Goal: Transaction & Acquisition: Purchase product/service

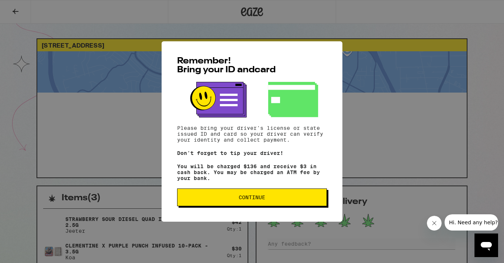
click at [204, 206] on button "Continue" at bounding box center [252, 198] width 150 height 18
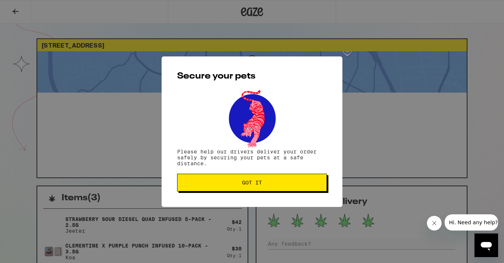
click at [241, 181] on span "Got it" at bounding box center [251, 182] width 137 height 5
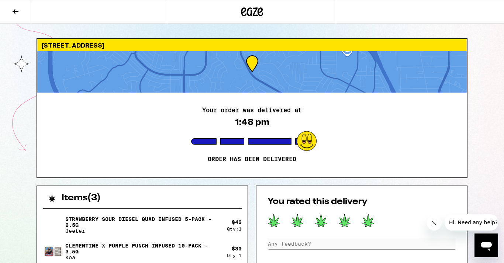
click at [251, 13] on icon at bounding box center [252, 11] width 11 height 9
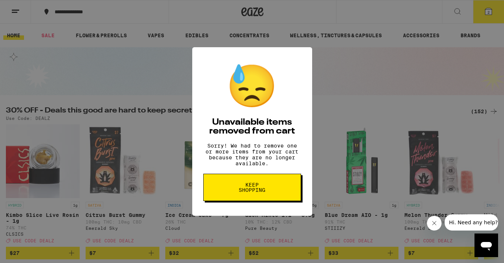
click at [241, 193] on span "Keep Shopping" at bounding box center [252, 187] width 38 height 10
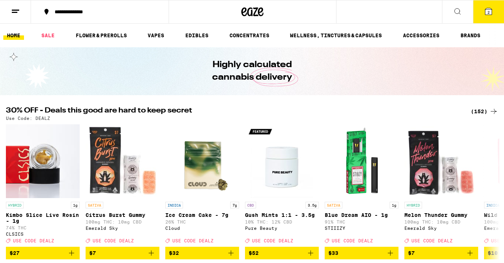
click at [495, 13] on button "2" at bounding box center [488, 11] width 31 height 23
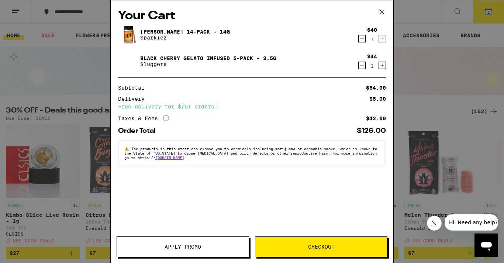
click at [361, 41] on icon "Decrement" at bounding box center [362, 38] width 7 height 9
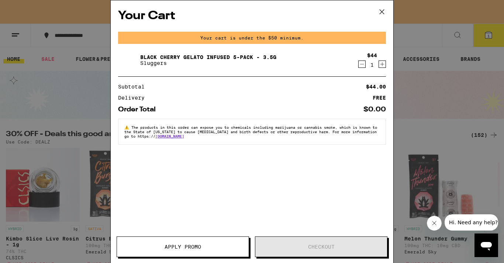
click at [361, 63] on icon "Decrement" at bounding box center [362, 64] width 7 height 9
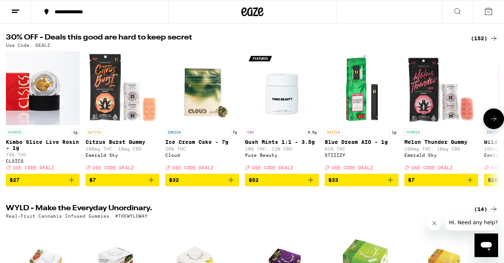
scroll to position [74, 0]
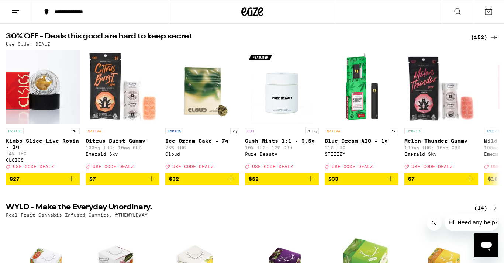
click at [478, 37] on div "(152)" at bounding box center [484, 37] width 27 height 9
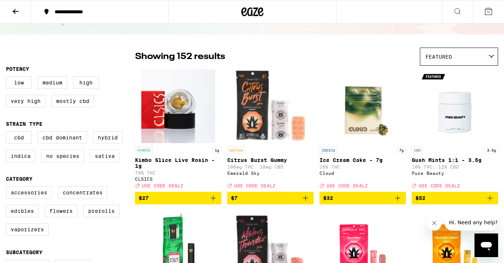
scroll to position [39, 0]
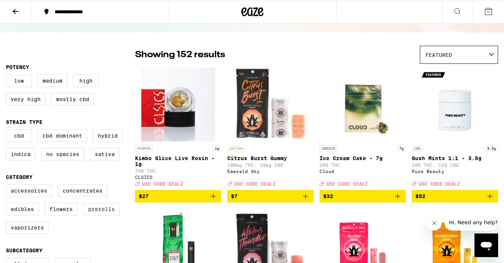
click at [95, 215] on label "Prerolls" at bounding box center [101, 209] width 36 height 13
click at [8, 186] on input "Prerolls" at bounding box center [7, 186] width 0 height 0
checkbox input "true"
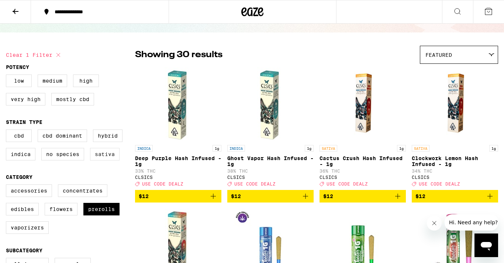
click at [117, 156] on label "Sativa" at bounding box center [105, 154] width 30 height 13
click at [8, 131] on input "Sativa" at bounding box center [7, 131] width 0 height 0
checkbox input "true"
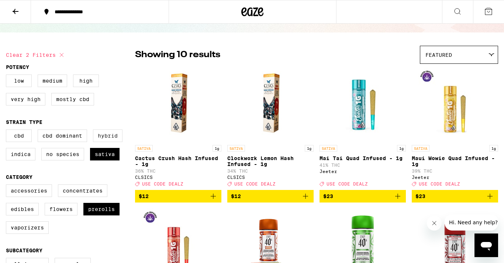
click at [115, 134] on label "Hybrid" at bounding box center [108, 136] width 30 height 13
click at [8, 131] on input "Hybrid" at bounding box center [7, 131] width 0 height 0
checkbox input "true"
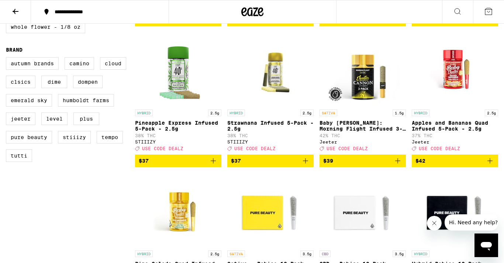
scroll to position [497, 0]
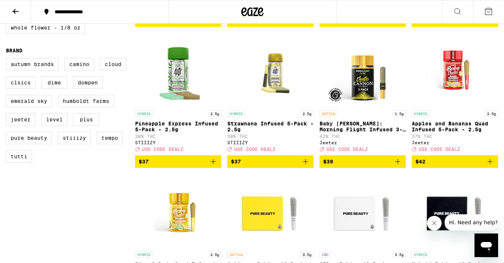
click at [400, 166] on icon "Add to bag" at bounding box center [397, 161] width 9 height 9
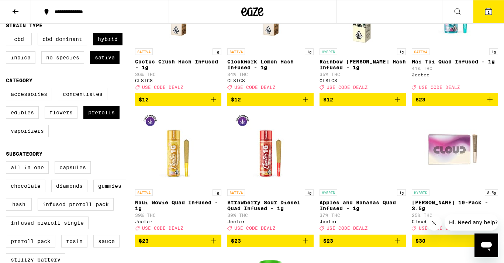
scroll to position [159, 0]
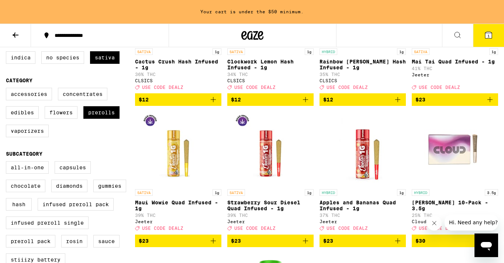
click at [213, 245] on icon "Add to bag" at bounding box center [213, 241] width 9 height 9
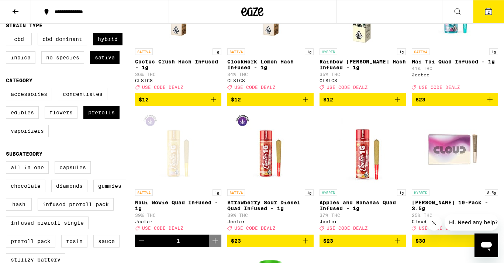
click at [259, 245] on span "$23" at bounding box center [270, 241] width 79 height 9
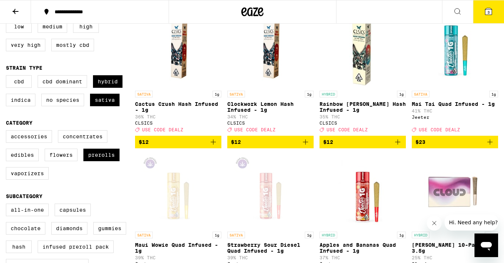
scroll to position [93, 0]
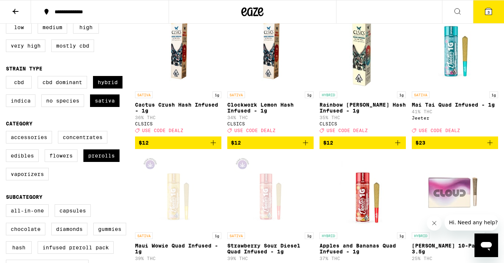
click at [442, 147] on span "$23" at bounding box center [454, 142] width 79 height 9
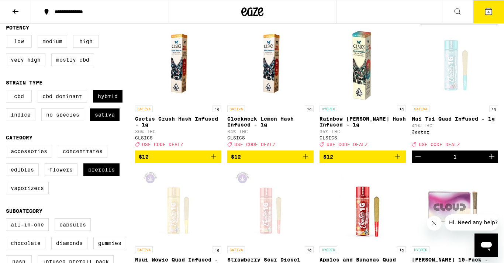
scroll to position [0, 0]
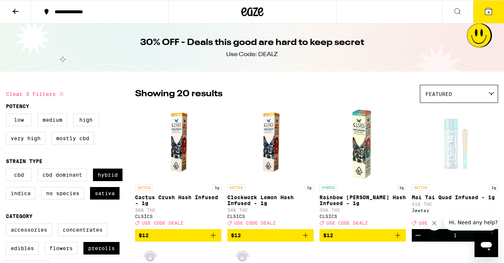
click at [488, 17] on button "4" at bounding box center [488, 11] width 31 height 23
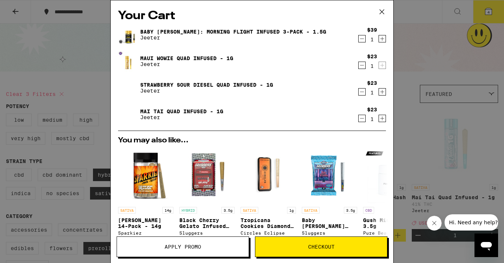
scroll to position [130, 0]
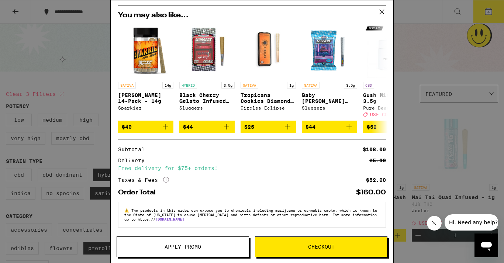
drag, startPoint x: 195, startPoint y: 242, endPoint x: 218, endPoint y: 188, distance: 58.5
click at [218, 188] on div "Your Cart Baby Cannon: Morning Flight Infused 3-Pack - 1.5g Jeeter $39 1 Maui W…" at bounding box center [251, 131] width 283 height 263
click at [435, 225] on icon "Close message from company" at bounding box center [434, 223] width 6 height 6
click at [188, 240] on button "Apply Promo" at bounding box center [183, 247] width 132 height 21
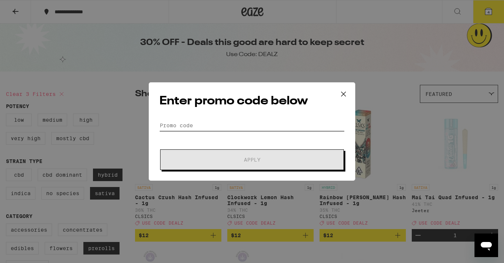
click at [184, 122] on input "Promo Code" at bounding box center [251, 125] width 185 height 11
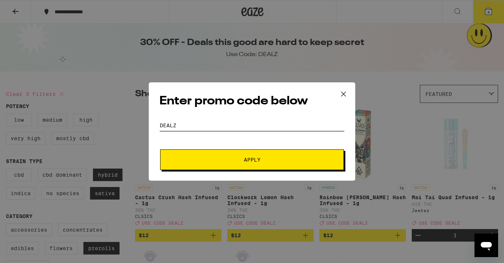
type input "dealz"
click at [209, 151] on button "Apply" at bounding box center [252, 159] width 184 height 21
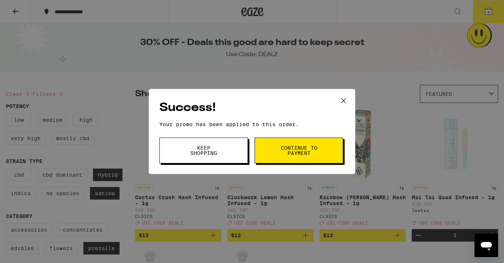
click at [189, 156] on span "Keep Shopping" at bounding box center [204, 150] width 38 height 10
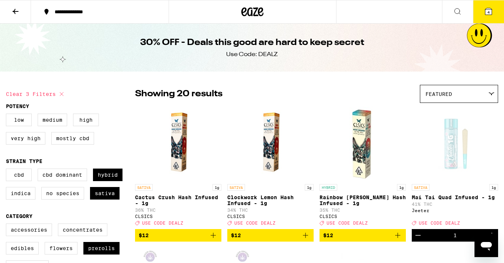
click at [493, 17] on button "4" at bounding box center [488, 11] width 31 height 23
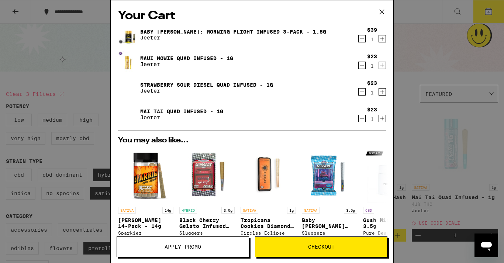
click at [107, 89] on div "Your Cart Baby Cannon: Morning Flight Infused 3-Pack - 1.5g Jeeter $39 1 Maui W…" at bounding box center [252, 131] width 504 height 263
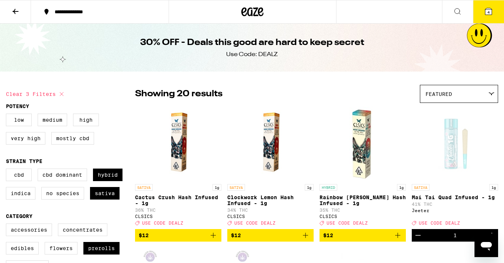
click at [20, 14] on button at bounding box center [15, 11] width 31 height 23
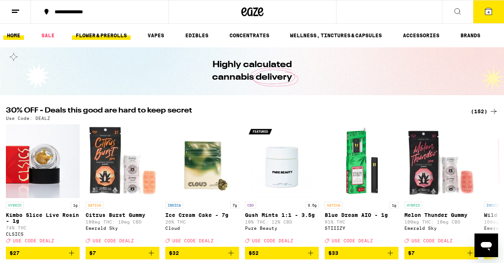
click at [100, 35] on link "FLOWER & PREROLLS" at bounding box center [101, 35] width 59 height 9
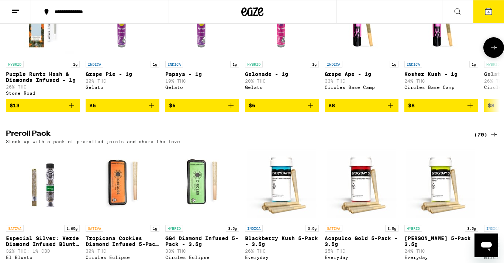
scroll to position [501, 0]
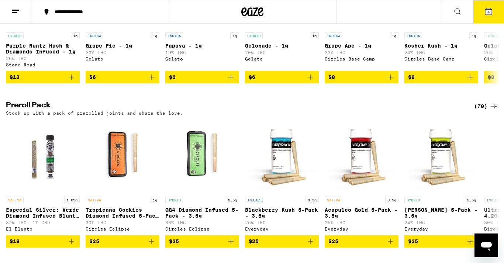
click at [487, 111] on div "(70)" at bounding box center [486, 106] width 24 height 9
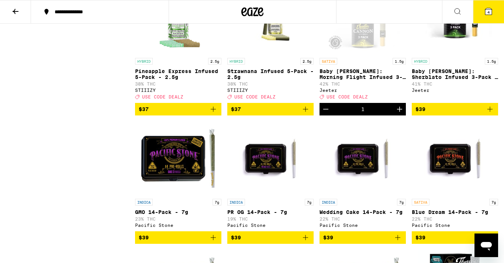
scroll to position [1086, 0]
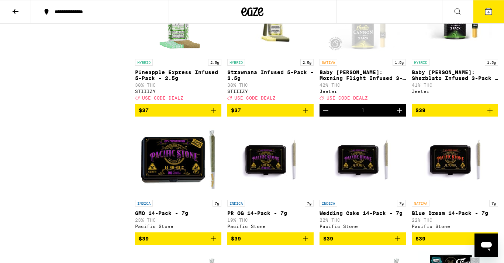
click at [327, 115] on icon "Decrement" at bounding box center [325, 110] width 9 height 9
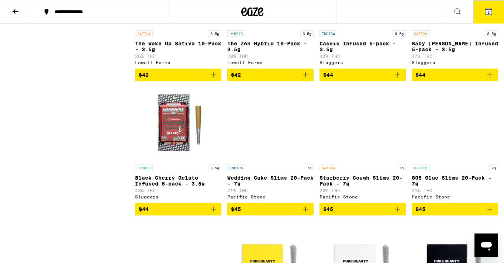
scroll to position [2063, 0]
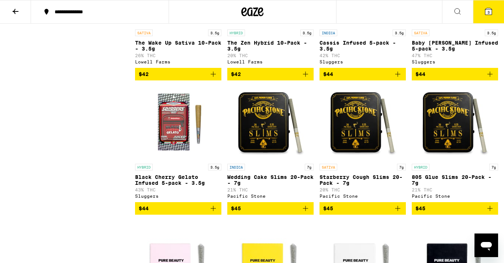
click at [345, 79] on span "$44" at bounding box center [362, 74] width 79 height 9
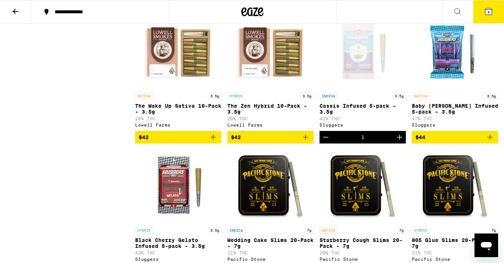
scroll to position [1999, 0]
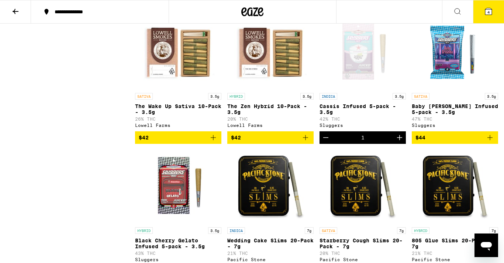
click at [494, 20] on button "4" at bounding box center [488, 11] width 31 height 23
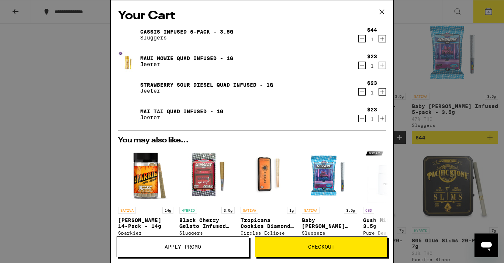
click at [442, 126] on div "Your Cart Cassis Infused 5-pack - 3.5g Sluggers $44 1 Maui Wowie Quad Infused -…" at bounding box center [252, 131] width 504 height 263
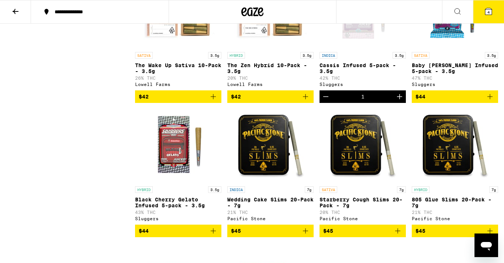
scroll to position [2039, 0]
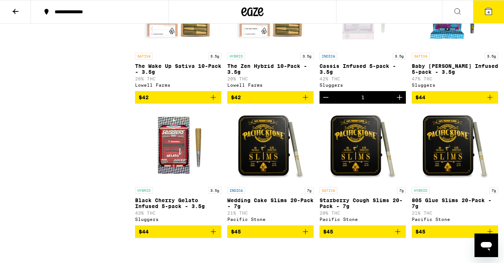
click at [196, 102] on span "$42" at bounding box center [178, 97] width 79 height 9
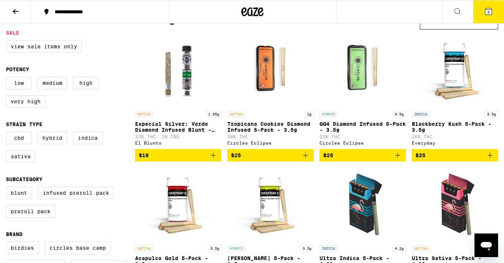
scroll to position [0, 0]
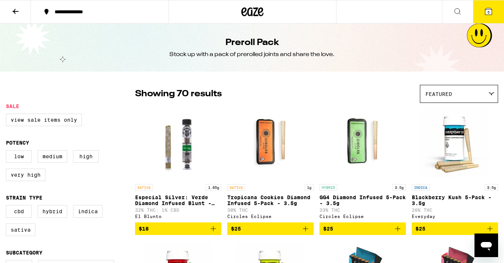
click at [494, 4] on button "5" at bounding box center [488, 11] width 31 height 23
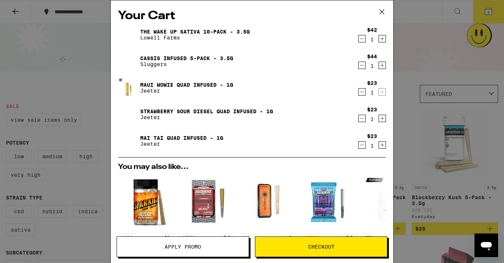
click at [363, 38] on icon "Decrement" at bounding box center [362, 38] width 7 height 9
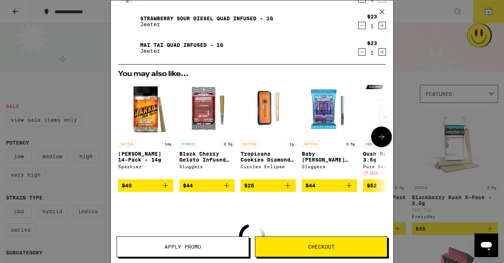
scroll to position [75, 0]
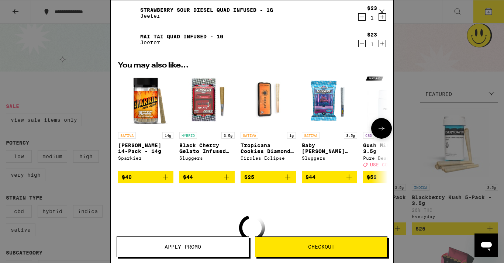
click at [130, 180] on span "$40" at bounding box center [127, 177] width 10 height 6
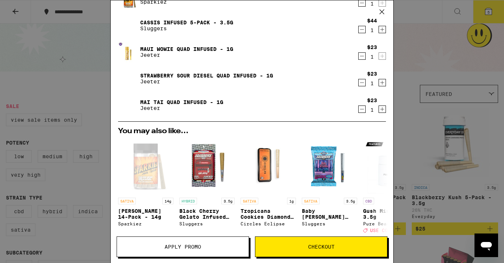
scroll to position [0, 0]
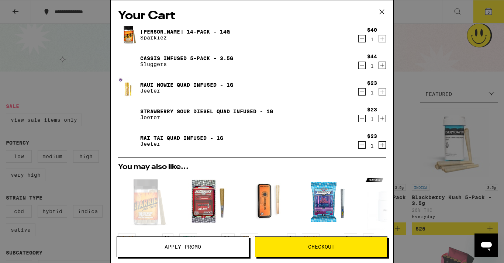
click at [446, 158] on div "Your Cart Jack 14-Pack - 14g Sparkiez $40 1 Cassis Infused 5-pack - 3.5g Slugge…" at bounding box center [252, 131] width 504 height 263
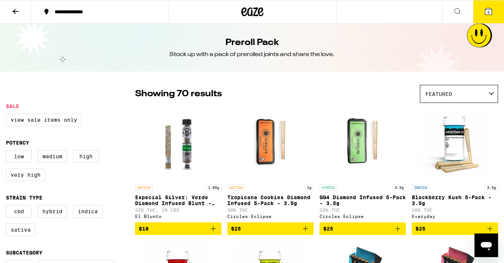
click at [24, 11] on button at bounding box center [15, 11] width 31 height 23
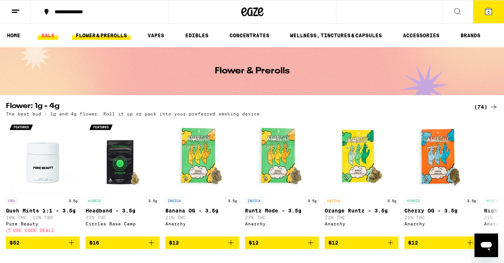
click at [54, 35] on link "SALE" at bounding box center [48, 35] width 21 height 9
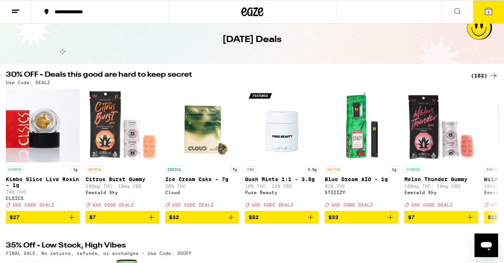
scroll to position [32, 0]
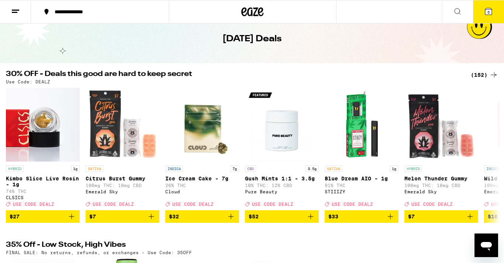
click at [485, 75] on div "(152)" at bounding box center [484, 74] width 27 height 9
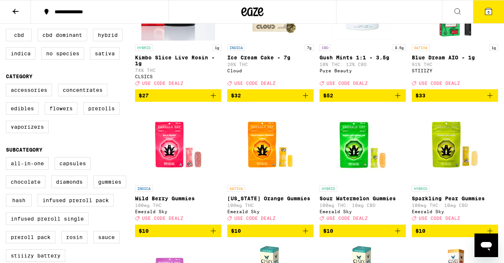
scroll to position [142, 0]
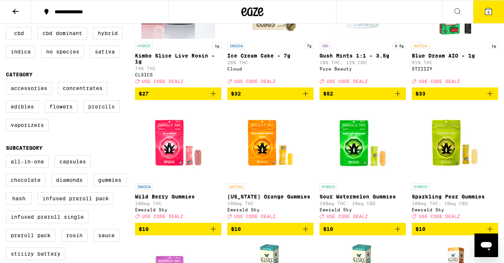
click at [103, 113] on label "Prerolls" at bounding box center [101, 106] width 36 height 13
click at [8, 83] on input "Prerolls" at bounding box center [7, 83] width 0 height 0
checkbox input "true"
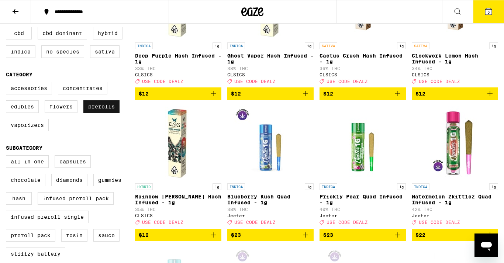
scroll to position [87, 0]
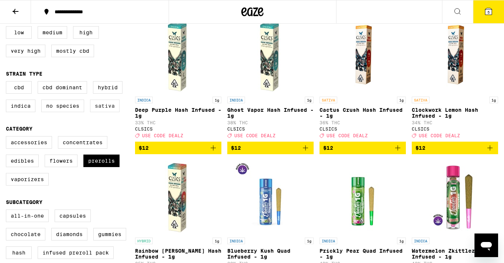
click at [104, 112] on label "Sativa" at bounding box center [105, 106] width 30 height 13
click at [8, 83] on input "Sativa" at bounding box center [7, 82] width 0 height 0
checkbox input "true"
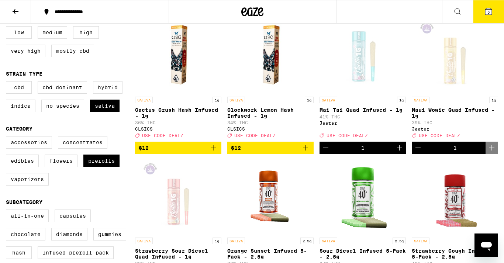
click at [106, 90] on label "Hybrid" at bounding box center [108, 87] width 30 height 13
click at [8, 83] on input "Hybrid" at bounding box center [7, 82] width 0 height 0
checkbox input "true"
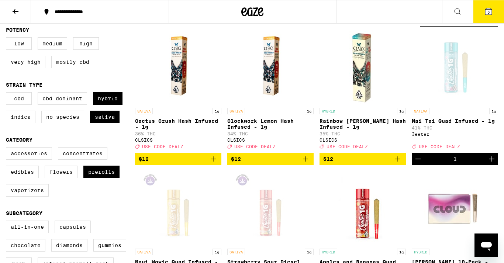
scroll to position [71, 0]
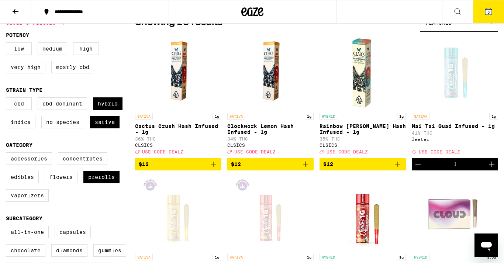
click at [491, 14] on icon at bounding box center [488, 11] width 7 height 7
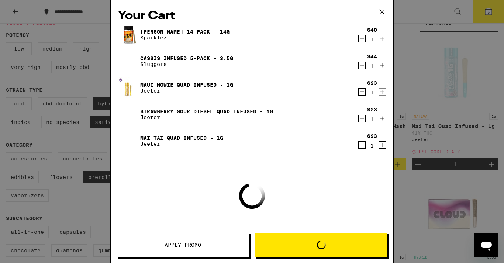
click at [362, 37] on icon "Decrement" at bounding box center [362, 38] width 7 height 9
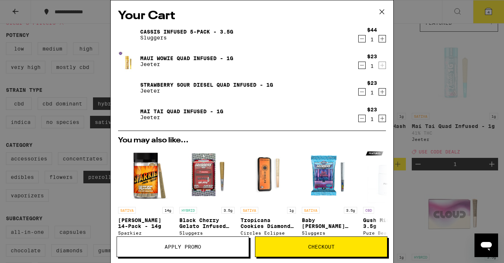
click at [386, 9] on icon at bounding box center [381, 11] width 11 height 11
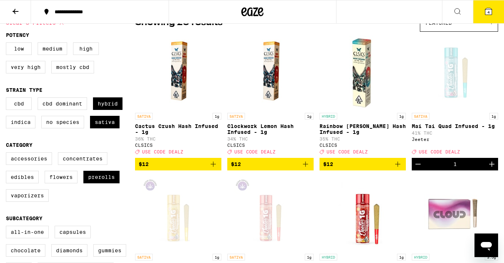
click at [482, 16] on button "4" at bounding box center [488, 11] width 31 height 23
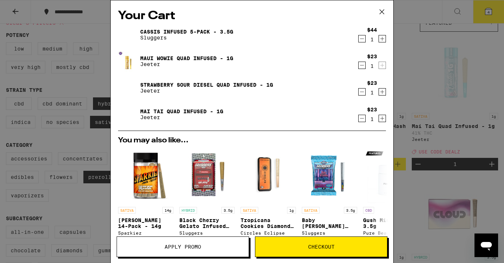
click at [449, 118] on div "Your Cart Cassis Infused 5-pack - 3.5g Sluggers $44 1 Maui Wowie Quad Infused -…" at bounding box center [252, 131] width 504 height 263
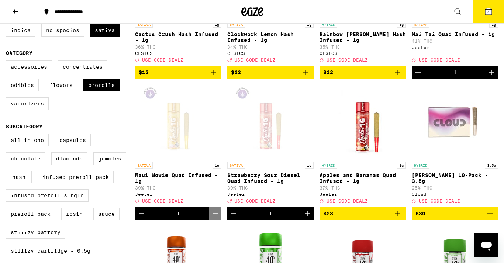
scroll to position [159, 0]
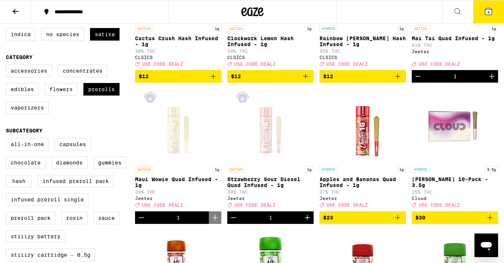
click at [486, 11] on icon at bounding box center [488, 11] width 7 height 7
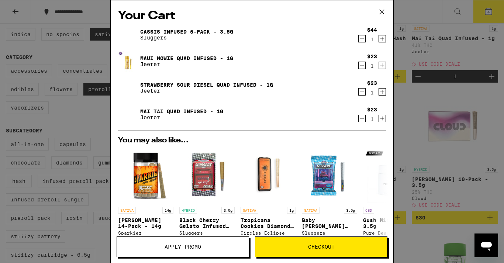
click at [461, 151] on div "Your Cart Cassis Infused 5-pack - 3.5g Sluggers $44 1 Maui Wowie Quad Infused -…" at bounding box center [252, 131] width 504 height 263
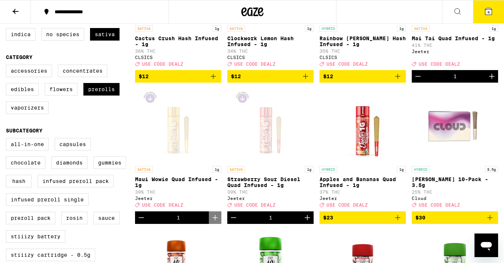
drag, startPoint x: 202, startPoint y: 81, endPoint x: 227, endPoint y: 81, distance: 25.5
click at [202, 81] on span "$12" at bounding box center [178, 76] width 79 height 9
click at [263, 81] on span "$12" at bounding box center [270, 76] width 79 height 9
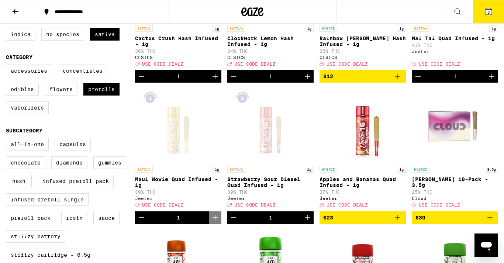
click at [497, 7] on button "6" at bounding box center [488, 11] width 31 height 23
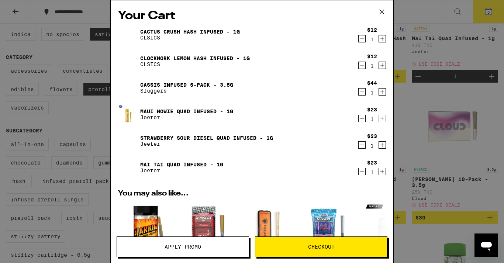
click at [360, 96] on icon "Decrement" at bounding box center [362, 91] width 7 height 9
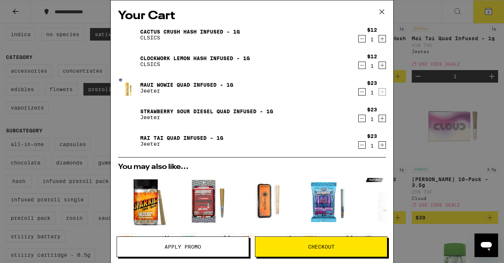
click at [453, 114] on div "Your Cart Cactus Crush Hash Infused - 1g CLSICS $12 1 Clockwork Lemon Hash Infu…" at bounding box center [252, 131] width 504 height 263
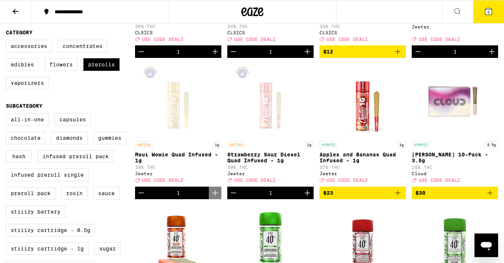
scroll to position [181, 0]
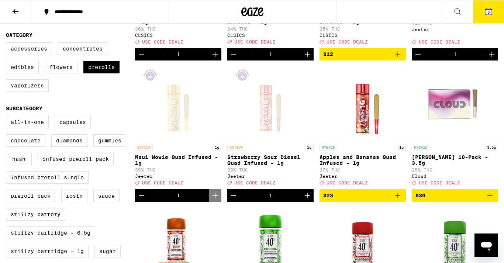
click at [308, 200] on icon "Increment" at bounding box center [307, 195] width 9 height 9
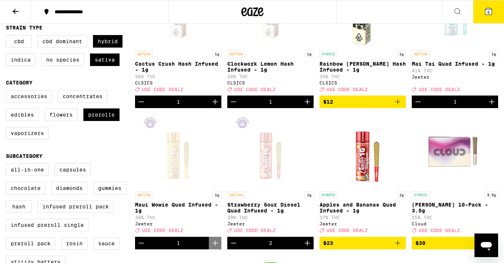
scroll to position [128, 0]
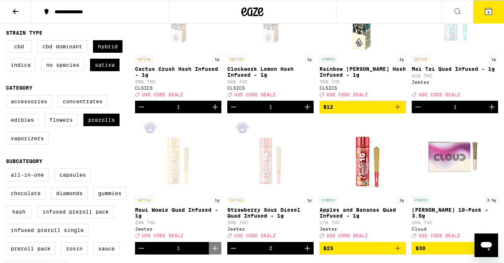
click at [493, 110] on icon "Increment" at bounding box center [491, 107] width 9 height 9
click at [458, 8] on icon at bounding box center [458, 11] width 6 height 6
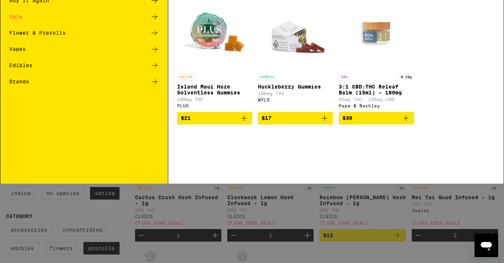
scroll to position [0, 0]
click at [137, 15] on input "Search for Products" at bounding box center [250, 12] width 459 height 7
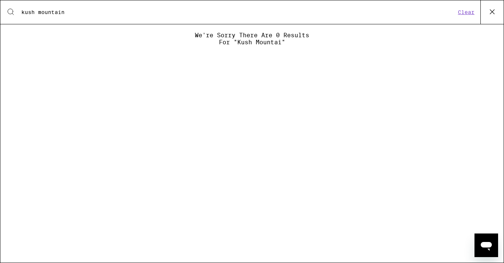
type input "kush mountain"
click at [495, 12] on icon at bounding box center [492, 11] width 11 height 11
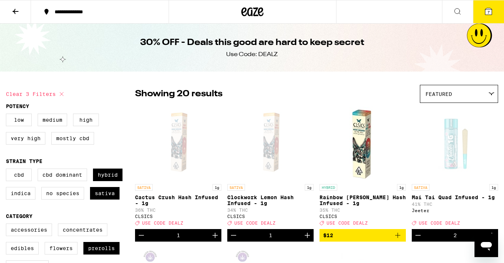
click at [316, 62] on div "30% OFF - Deals this good are hard to keep secret Use Code: DEALZ" at bounding box center [251, 48] width 283 height 48
click at [15, 10] on icon at bounding box center [15, 11] width 9 height 9
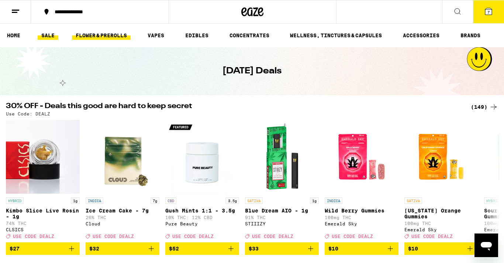
click at [107, 40] on link "FLOWER & PREROLLS" at bounding box center [101, 35] width 59 height 9
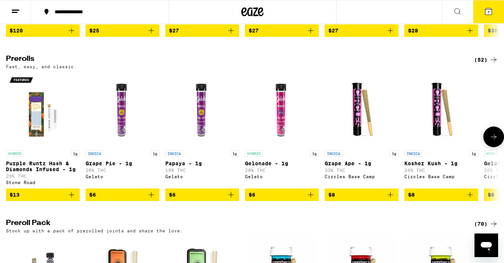
scroll to position [376, 0]
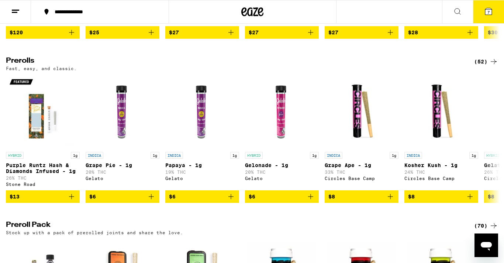
click at [488, 66] on div "(52)" at bounding box center [486, 61] width 24 height 9
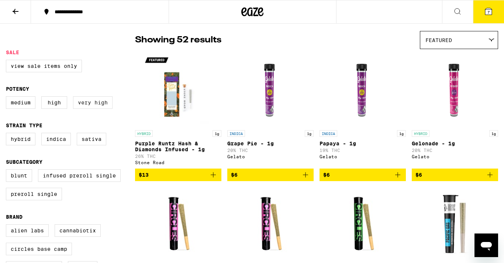
scroll to position [57, 0]
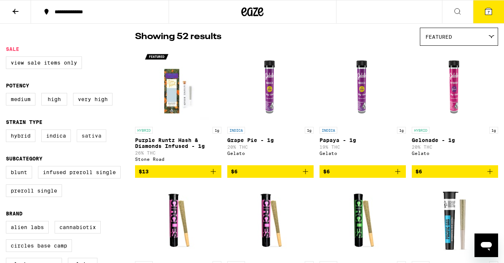
click at [87, 142] on label "Sativa" at bounding box center [92, 136] width 30 height 13
click at [8, 131] on input "Sativa" at bounding box center [7, 131] width 0 height 0
checkbox input "true"
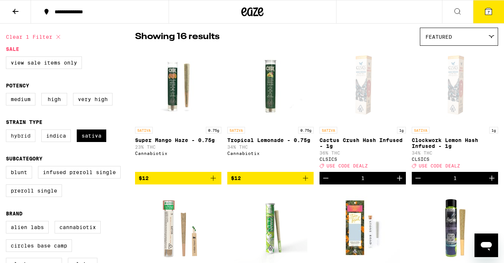
click at [30, 142] on label "Hybrid" at bounding box center [21, 136] width 30 height 13
click at [8, 131] on input "Hybrid" at bounding box center [7, 131] width 0 height 0
checkbox input "true"
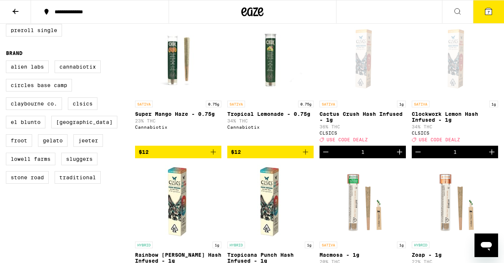
scroll to position [177, 0]
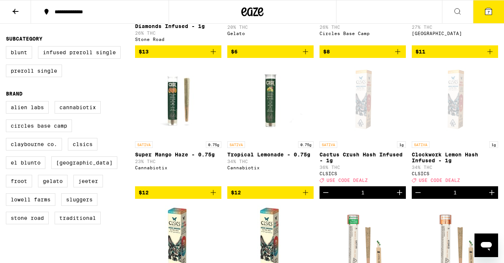
click at [233, 170] on div "Cannabiotix" at bounding box center [270, 167] width 86 height 5
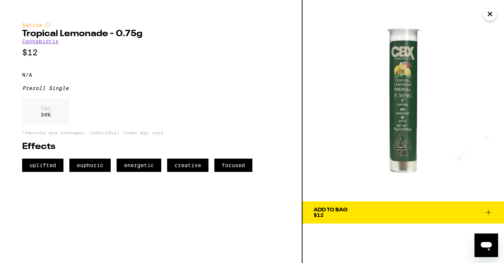
click at [33, 43] on link "Cannabiotix" at bounding box center [40, 41] width 37 height 6
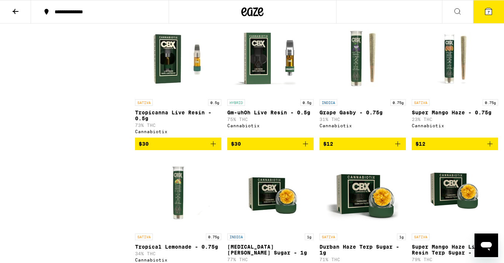
scroll to position [469, 0]
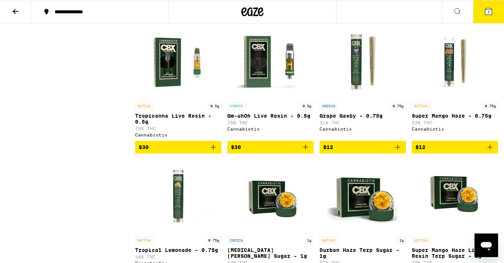
click at [487, 11] on span "7" at bounding box center [488, 12] width 2 height 4
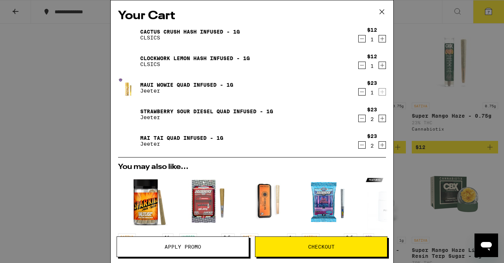
click at [362, 66] on icon "Decrement" at bounding box center [362, 65] width 7 height 9
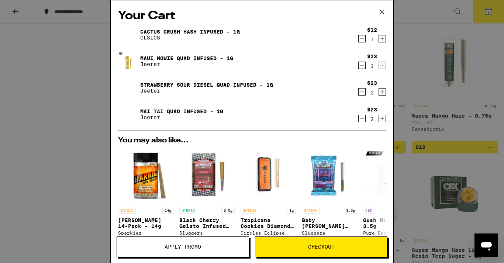
click at [409, 100] on div "Your Cart Cactus Crush Hash Infused - 1g CLSICS $12 1 Maui Wowie Quad Infused -…" at bounding box center [252, 131] width 504 height 263
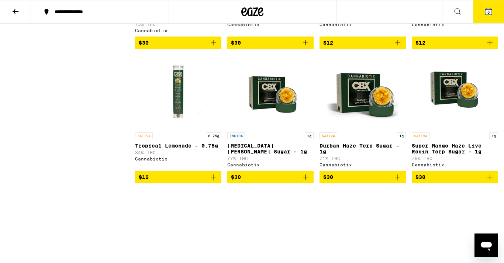
scroll to position [582, 0]
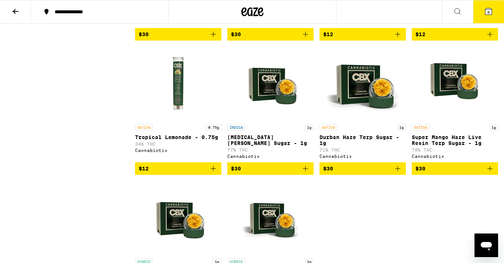
click at [474, 39] on span "$12" at bounding box center [454, 34] width 79 height 9
click at [484, 18] on button "7" at bounding box center [488, 11] width 31 height 23
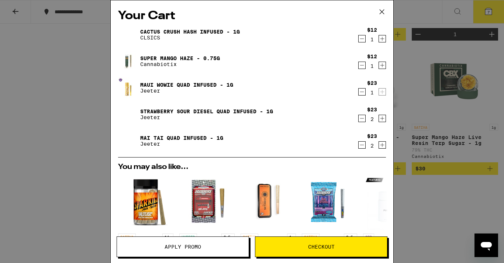
click at [362, 39] on icon "Decrement" at bounding box center [362, 38] width 7 height 9
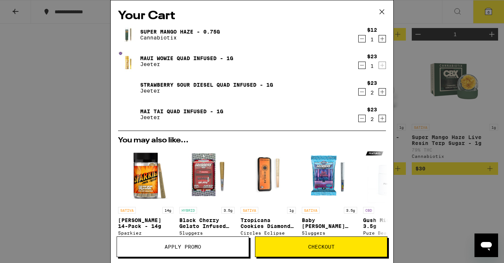
click at [363, 90] on icon "Decrement" at bounding box center [362, 91] width 7 height 9
click at [362, 117] on icon "Decrement" at bounding box center [362, 118] width 7 height 9
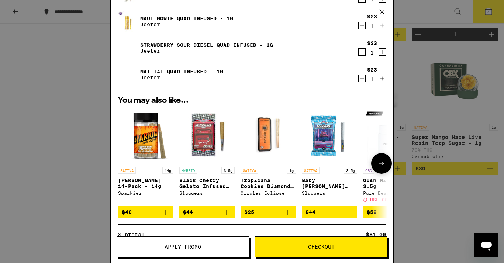
scroll to position [44, 0]
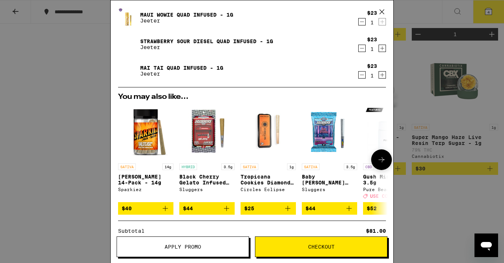
click at [210, 211] on span "$44" at bounding box center [207, 208] width 48 height 9
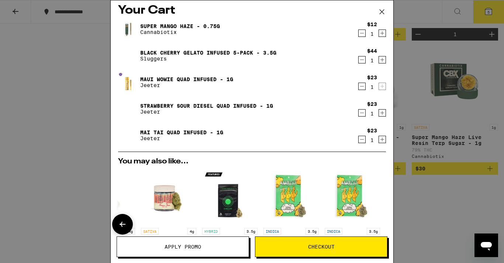
scroll to position [0, 0]
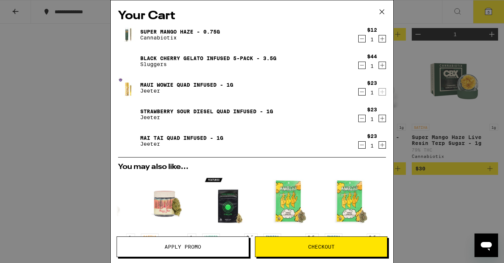
click at [363, 118] on icon "Decrement" at bounding box center [362, 118] width 7 height 9
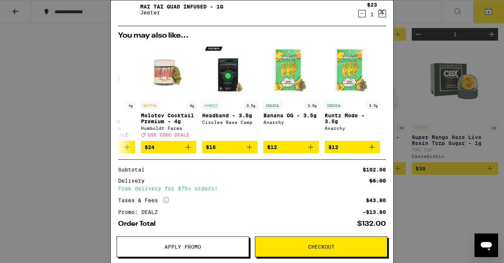
scroll to position [141, 0]
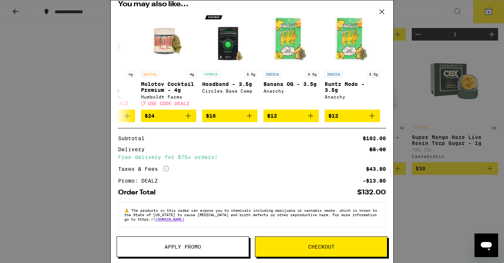
click at [313, 244] on span "Checkout" at bounding box center [321, 246] width 27 height 5
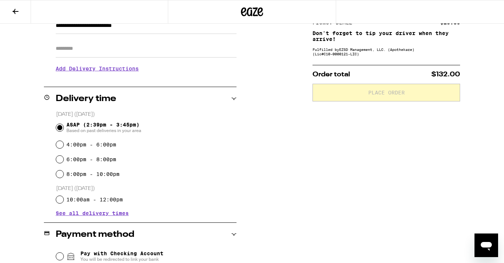
scroll to position [121, 0]
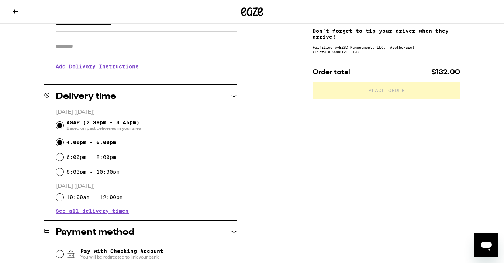
click at [61, 145] on input "4:00pm - 6:00pm" at bounding box center [59, 142] width 7 height 7
radio input "true"
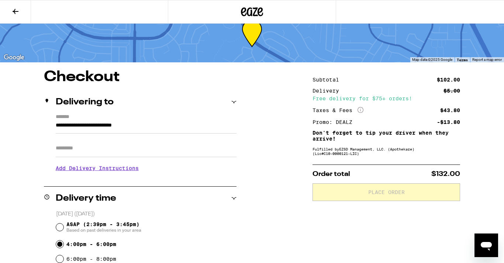
scroll to position [0, 0]
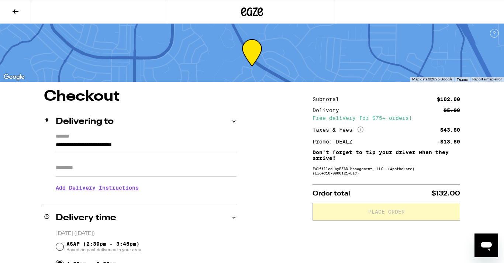
click at [20, 14] on icon at bounding box center [15, 11] width 9 height 9
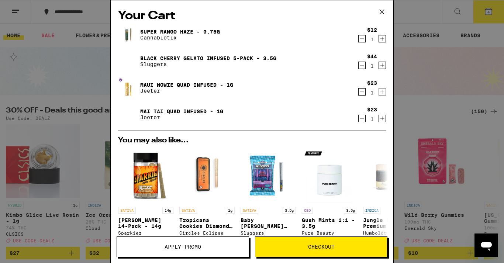
click at [293, 246] on span "Checkout" at bounding box center [321, 246] width 132 height 5
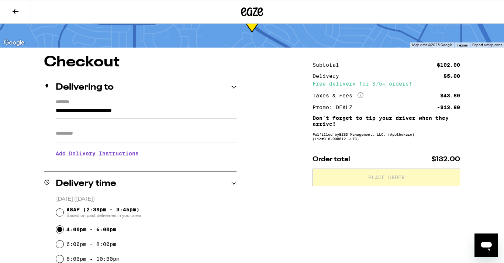
scroll to position [38, 0]
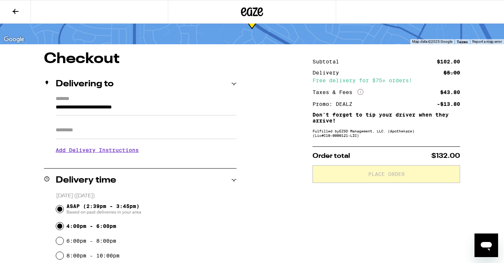
click at [61, 208] on input "ASAP (2:39pm - 3:45pm) Based on past deliveries in your area" at bounding box center [59, 209] width 7 height 7
radio input "true"
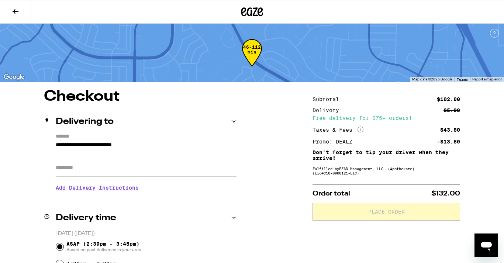
click at [18, 10] on icon at bounding box center [15, 11] width 9 height 9
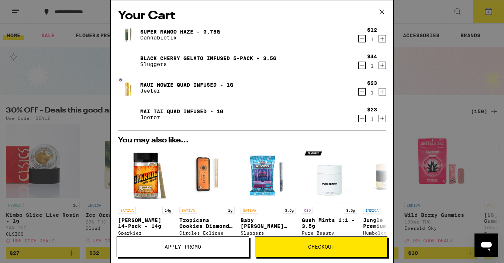
click at [380, 12] on icon at bounding box center [381, 11] width 11 height 11
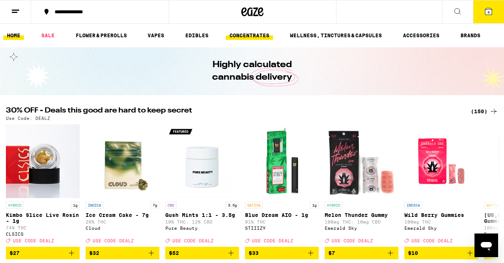
click at [257, 39] on link "CONCENTRATES" at bounding box center [249, 35] width 47 height 9
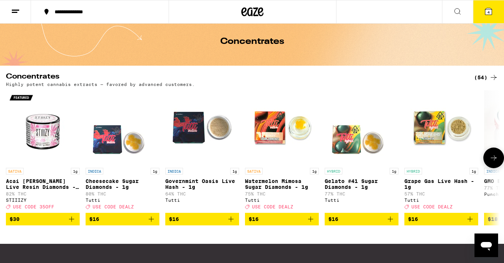
scroll to position [29, 0]
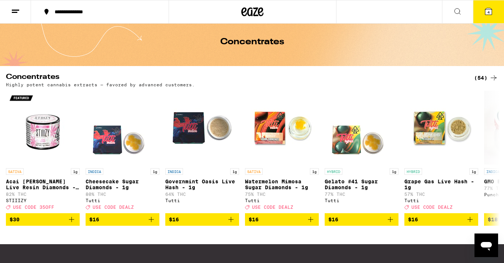
click at [484, 75] on div "(54)" at bounding box center [486, 77] width 24 height 9
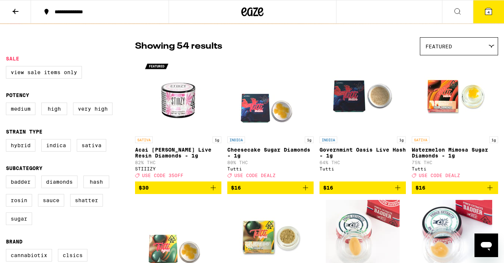
scroll to position [53, 0]
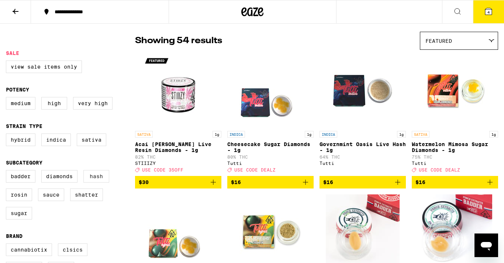
click at [100, 180] on label "Hash" at bounding box center [96, 176] width 26 height 13
click at [8, 172] on input "Hash" at bounding box center [7, 171] width 0 height 0
checkbox input "true"
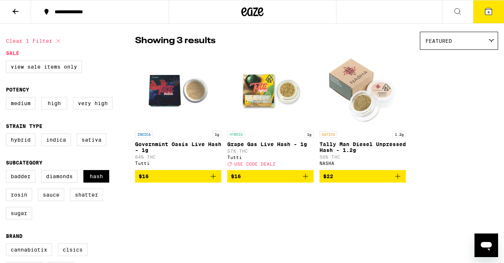
click at [331, 146] on p "Tally Man Diesel Unpressed Hash - 1.2g" at bounding box center [363, 147] width 86 height 12
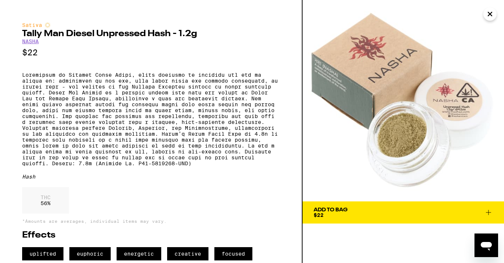
click at [486, 16] on icon "Close" at bounding box center [490, 13] width 9 height 11
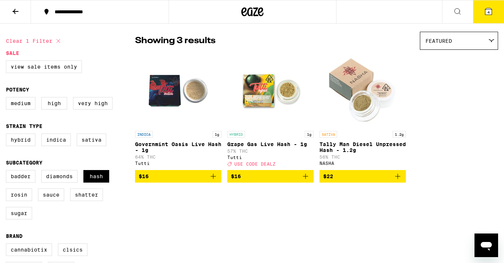
click at [242, 11] on icon at bounding box center [252, 11] width 22 height 13
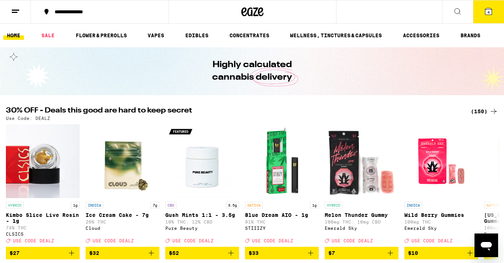
click at [480, 13] on button "4" at bounding box center [488, 11] width 31 height 23
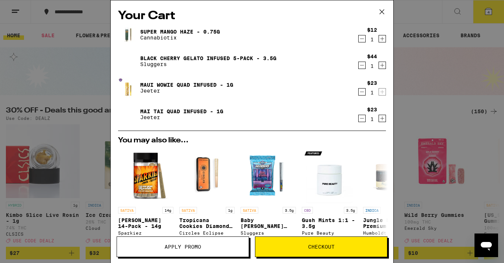
click at [93, 133] on div "Your Cart Super Mango Haze - 0.75g Cannabiotix $12 1 Black Cherry Gelato Infuse…" at bounding box center [252, 131] width 504 height 263
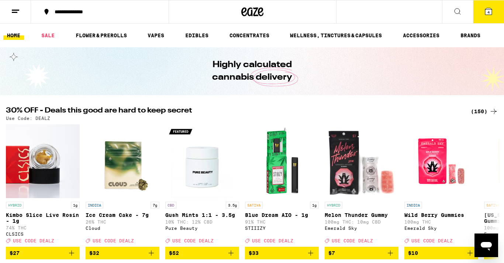
click at [19, 25] on ul "HOME SALE FLOWER & PREROLLS VAPES EDIBLES CONCENTRATES WELLNESS, TINCTURES & CA…" at bounding box center [252, 36] width 504 height 24
click at [20, 38] on link "HOME" at bounding box center [13, 35] width 21 height 9
click at [443, 34] on link "ACCESSORIES" at bounding box center [421, 35] width 44 height 9
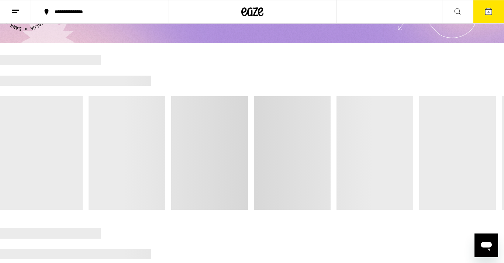
scroll to position [53, 0]
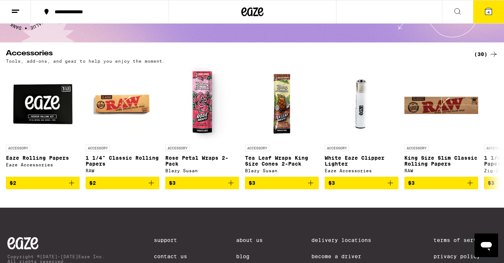
click at [487, 54] on div "(30)" at bounding box center [486, 54] width 24 height 9
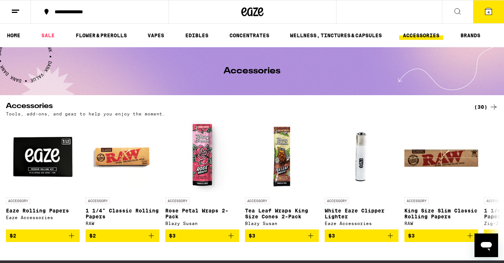
click at [485, 11] on icon at bounding box center [488, 11] width 7 height 7
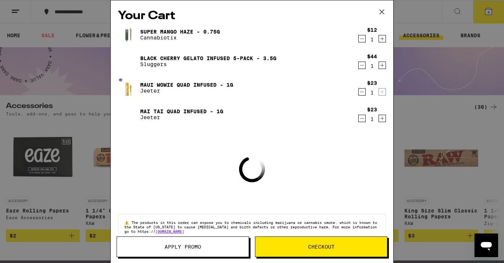
click at [296, 242] on button "Checkout" at bounding box center [321, 247] width 132 height 21
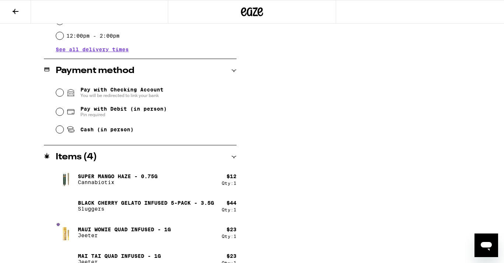
scroll to position [296, 0]
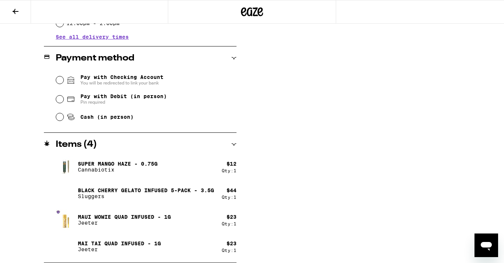
click at [10, 7] on button at bounding box center [15, 11] width 31 height 23
